Goal: Transaction & Acquisition: Book appointment/travel/reservation

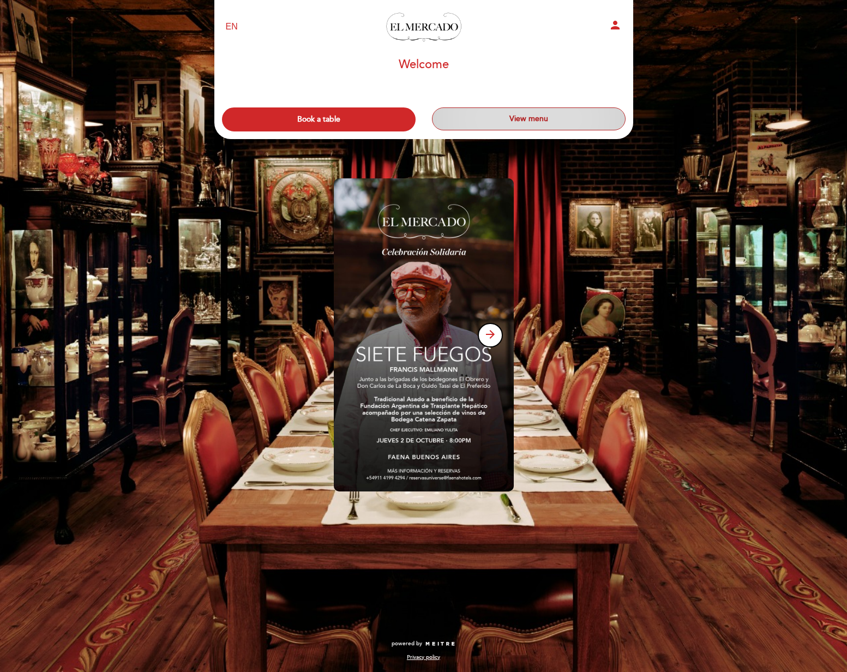
click at [553, 122] on button "View menu" at bounding box center [529, 118] width 194 height 23
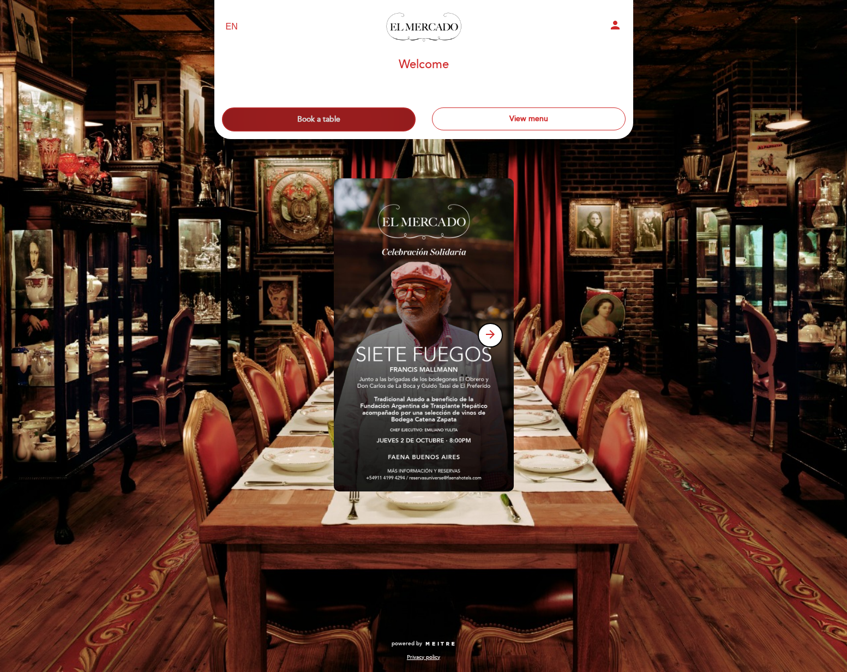
click at [315, 119] on button "Book a table" at bounding box center [319, 119] width 194 height 24
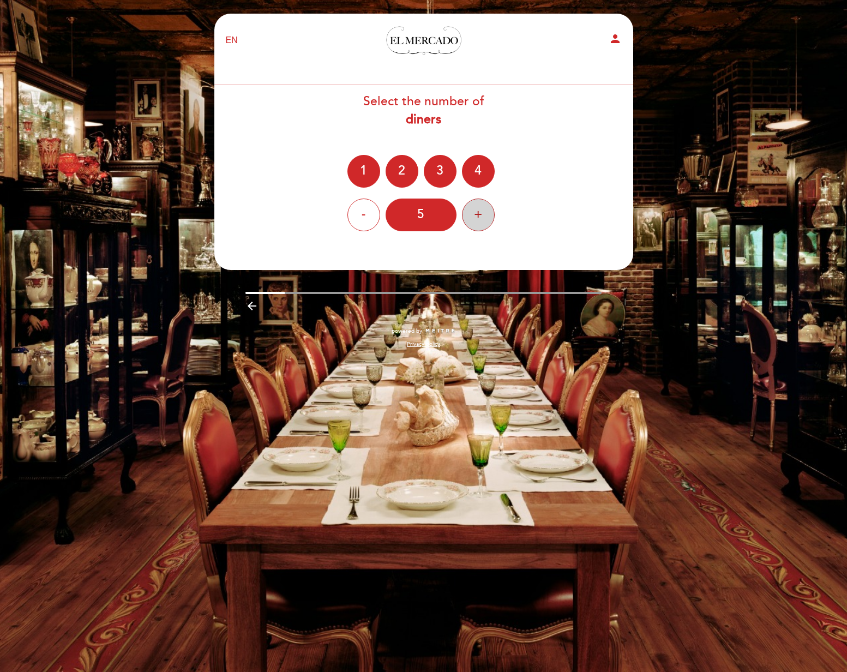
click at [483, 222] on div "+" at bounding box center [478, 215] width 33 height 33
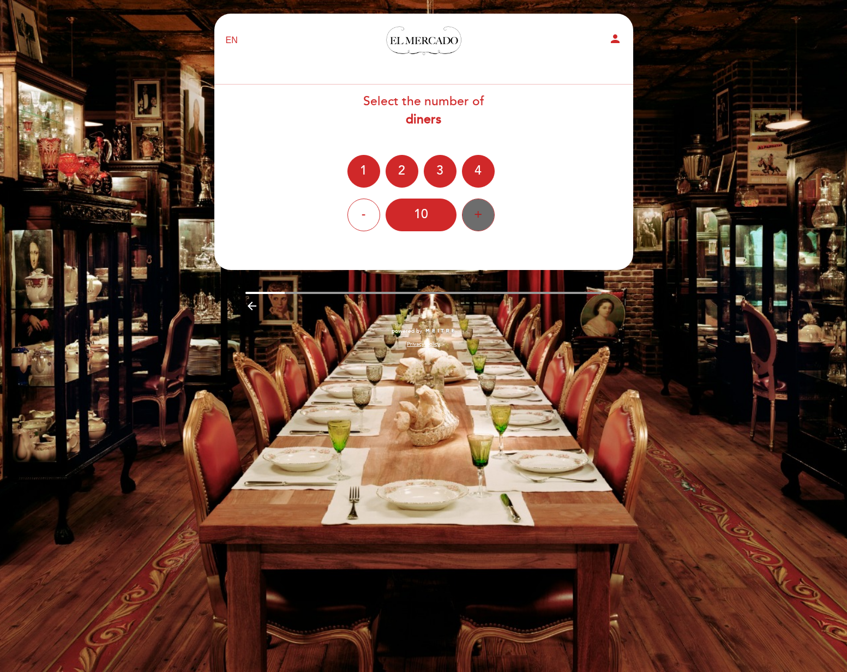
click at [483, 222] on div "+" at bounding box center [478, 215] width 33 height 33
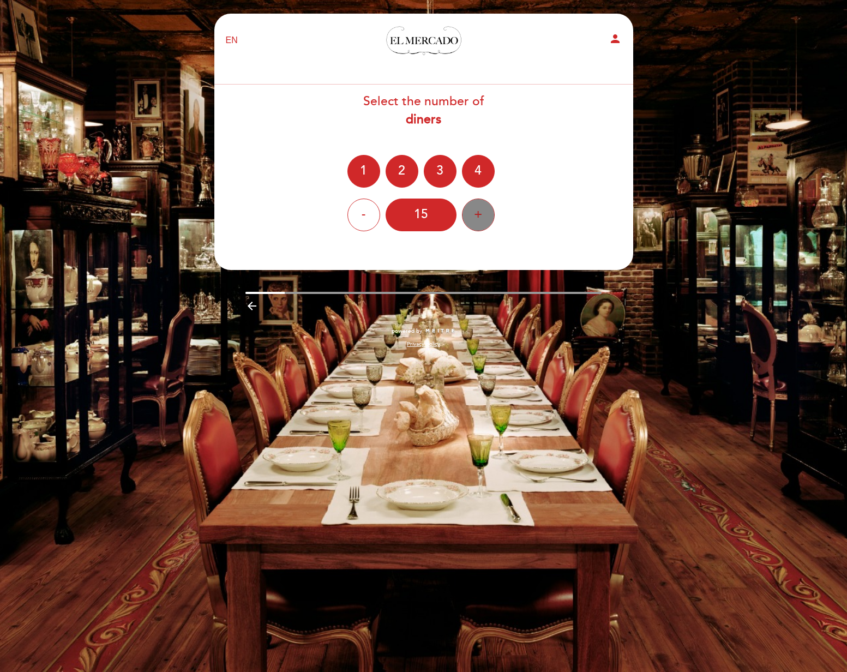
click at [483, 222] on div "+" at bounding box center [478, 215] width 33 height 33
click at [371, 218] on div "-" at bounding box center [364, 215] width 33 height 33
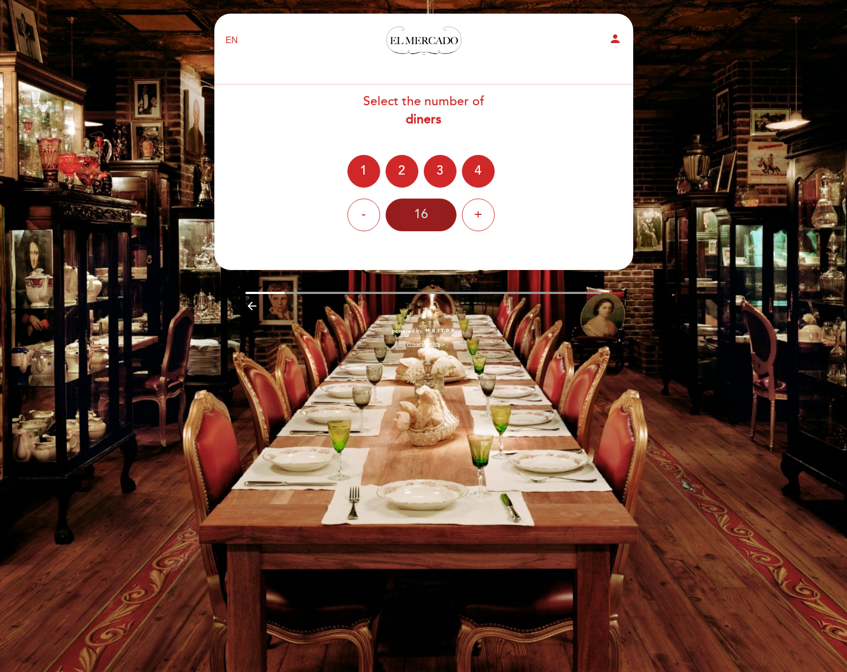
click at [428, 225] on div "16" at bounding box center [421, 215] width 71 height 33
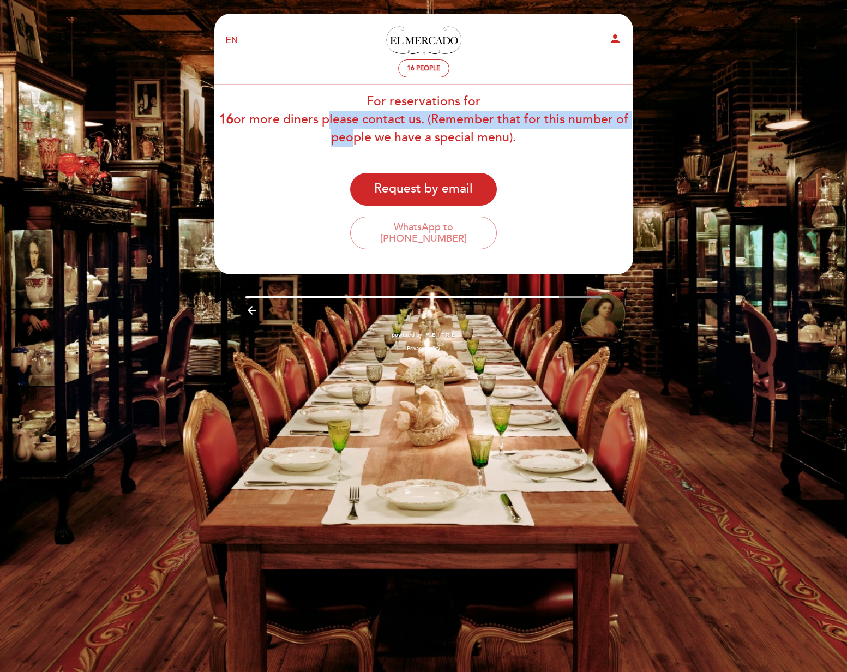
drag, startPoint x: 260, startPoint y: 117, endPoint x: 573, endPoint y: 128, distance: 312.9
click at [573, 128] on div "For reservations for 16 or more diners please contact us. (Remember that for th…" at bounding box center [424, 120] width 420 height 54
click at [410, 184] on button "Request by email" at bounding box center [423, 189] width 147 height 33
